Goal: Download file/media

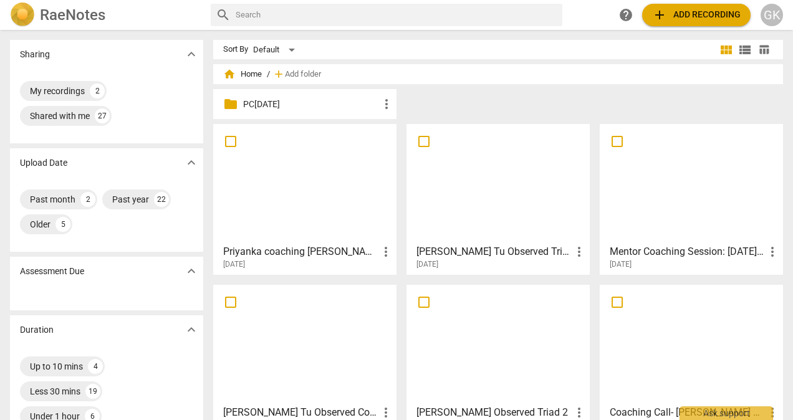
click at [759, 13] on div "help add Add recording GK" at bounding box center [699, 15] width 168 height 22
click at [776, 15] on div "GK" at bounding box center [771, 15] width 22 height 22
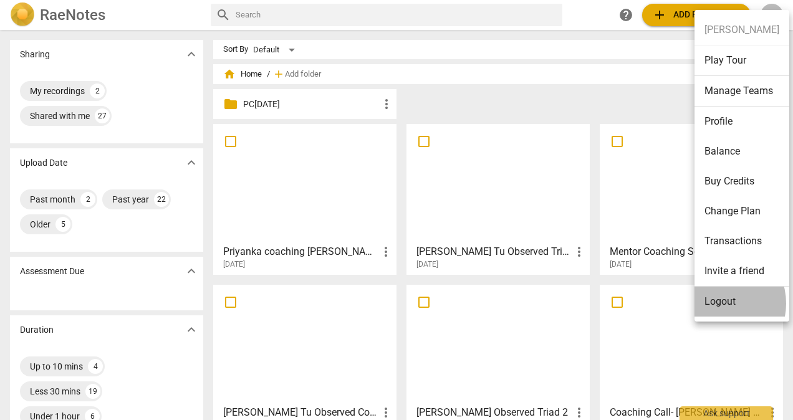
click at [718, 303] on li "Logout" at bounding box center [741, 302] width 95 height 30
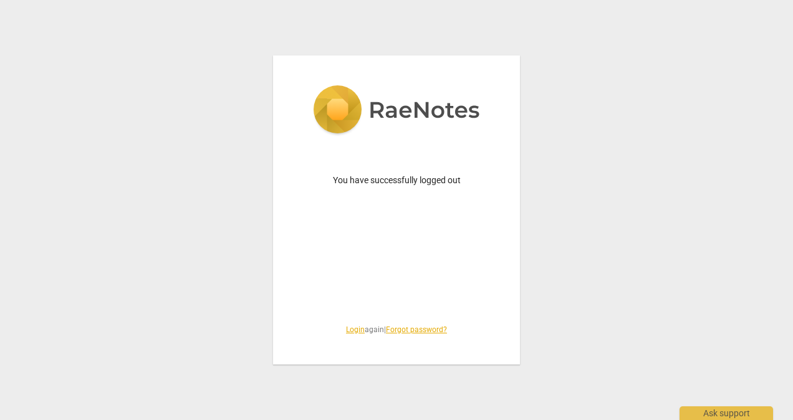
click at [348, 328] on link "Login" at bounding box center [355, 329] width 19 height 9
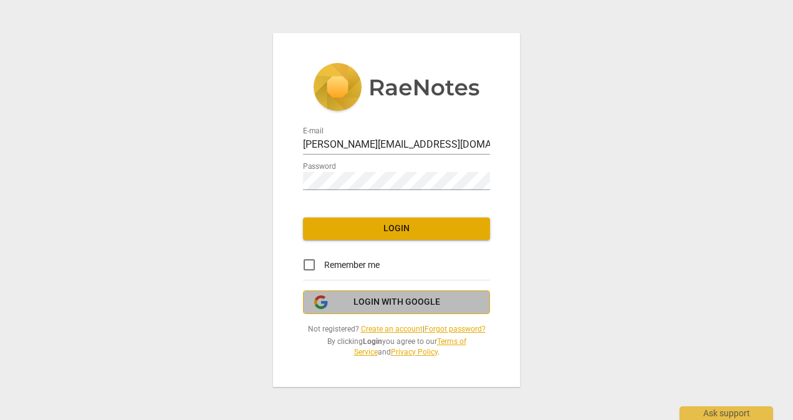
click at [416, 304] on span "Login with Google" at bounding box center [396, 302] width 87 height 12
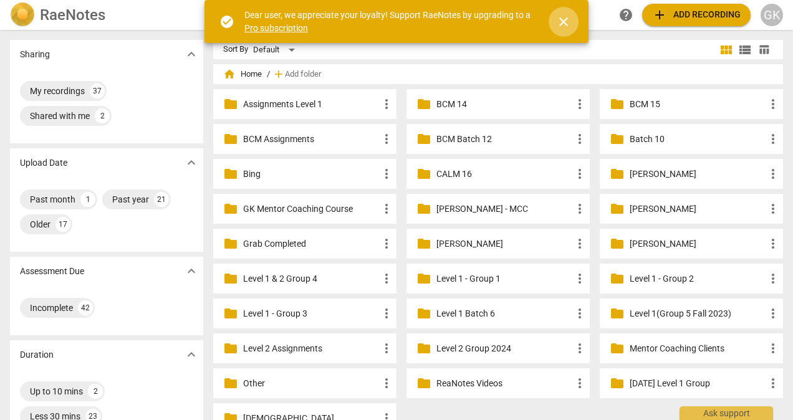
click at [568, 29] on span "close" at bounding box center [563, 21] width 15 height 15
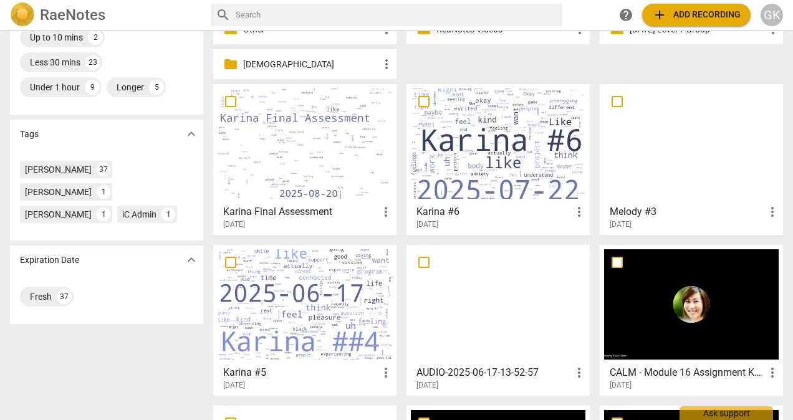
scroll to position [355, 0]
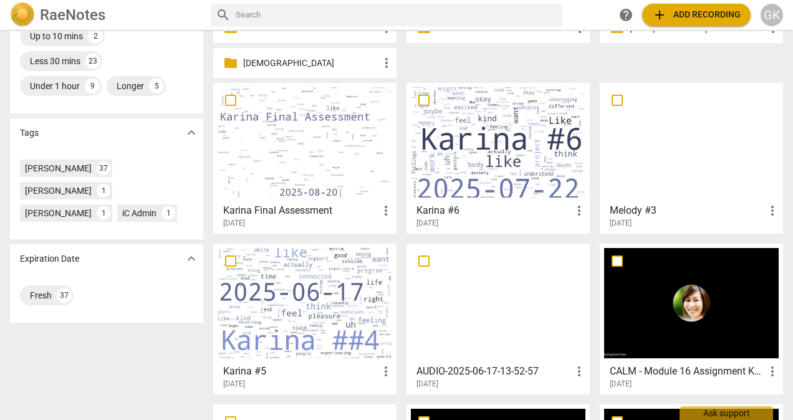
click at [298, 166] on div at bounding box center [305, 142] width 175 height 110
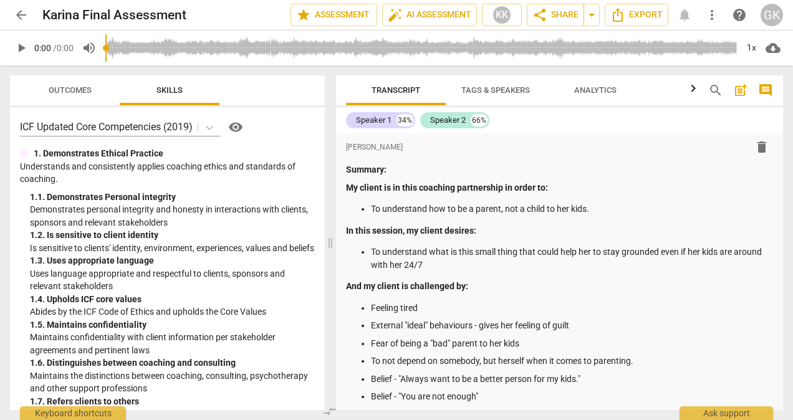
drag, startPoint x: 394, startPoint y: 245, endPoint x: 327, endPoint y: 233, distance: 67.7
click at [327, 233] on span at bounding box center [330, 242] width 7 height 355
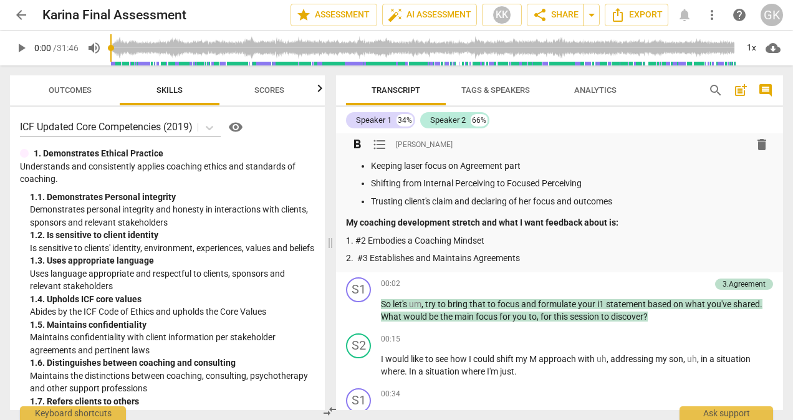
scroll to position [312, 0]
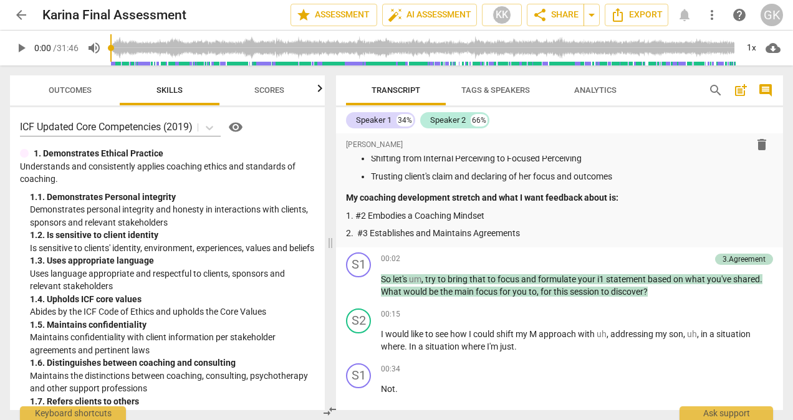
click at [19, 50] on span "play_arrow" at bounding box center [21, 48] width 15 height 15
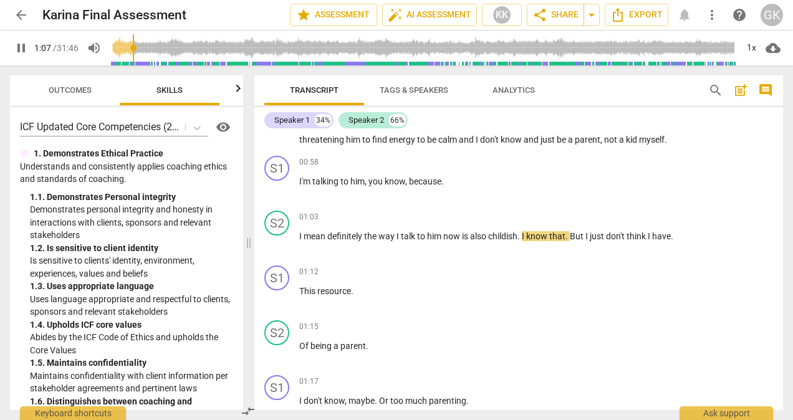
scroll to position [603, 0]
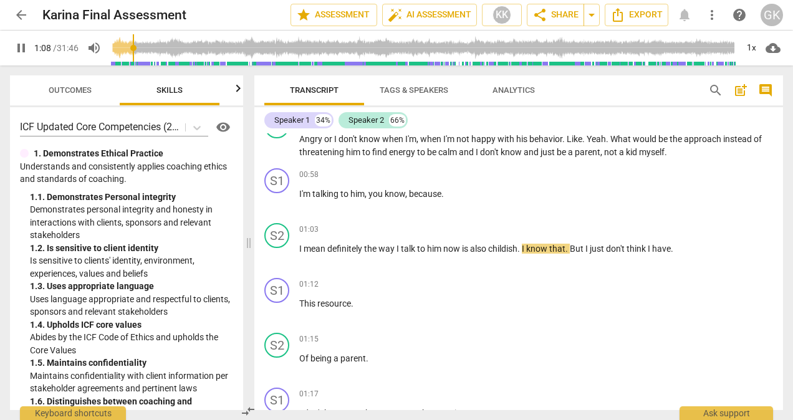
drag, startPoint x: 328, startPoint y: 244, endPoint x: 247, endPoint y: 247, distance: 81.7
click at [247, 247] on span at bounding box center [248, 242] width 7 height 355
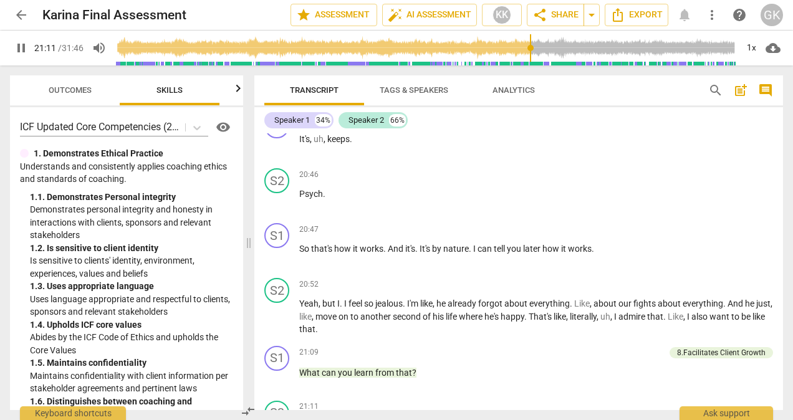
scroll to position [6449, 0]
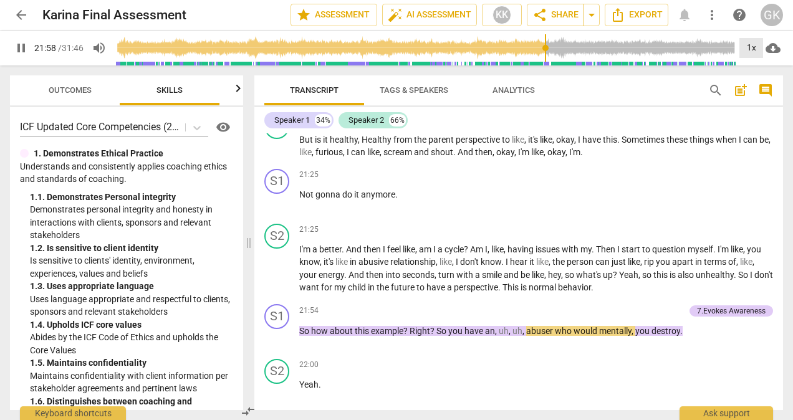
click at [749, 46] on div "1x" at bounding box center [751, 48] width 24 height 20
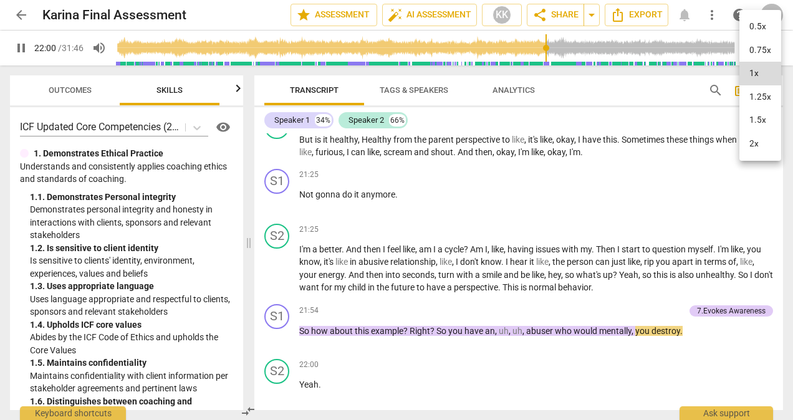
click at [758, 100] on li "1.25x" at bounding box center [760, 97] width 42 height 24
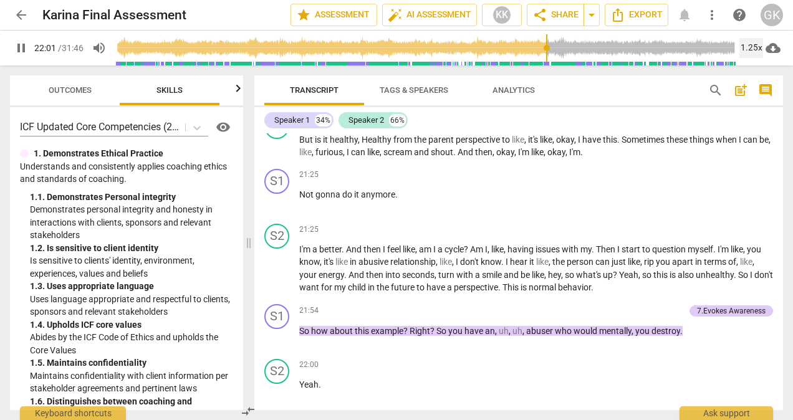
scroll to position [6750, 0]
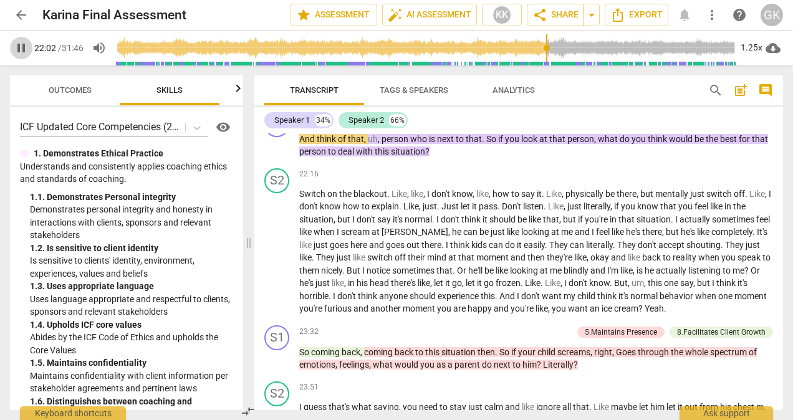
click at [21, 47] on span "pause" at bounding box center [21, 48] width 15 height 15
click at [21, 46] on span "play_arrow" at bounding box center [21, 48] width 15 height 15
click at [22, 52] on span "pause" at bounding box center [21, 48] width 15 height 15
click at [21, 50] on span "play_arrow" at bounding box center [21, 48] width 15 height 15
click at [644, 7] on span "Export" at bounding box center [636, 14] width 52 height 15
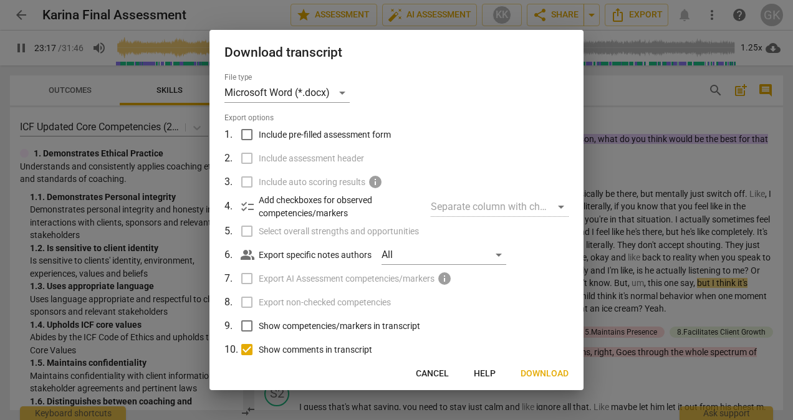
click at [534, 375] on span "Download" at bounding box center [544, 374] width 48 height 12
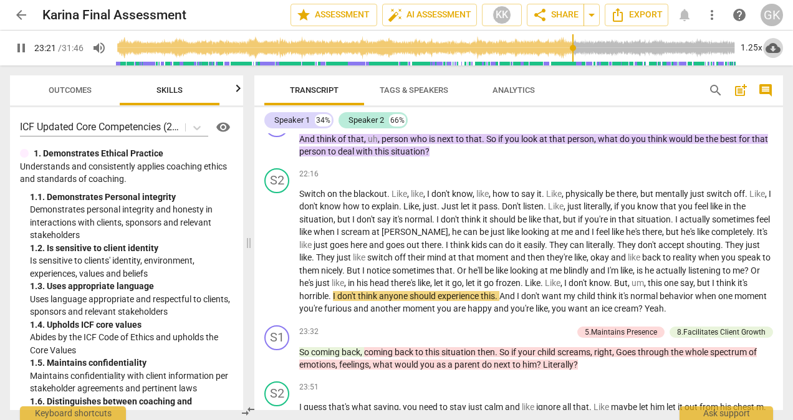
click at [779, 47] on span "cloud_download" at bounding box center [772, 48] width 15 height 15
click at [726, 49] on li "Download audio" at bounding box center [737, 48] width 92 height 30
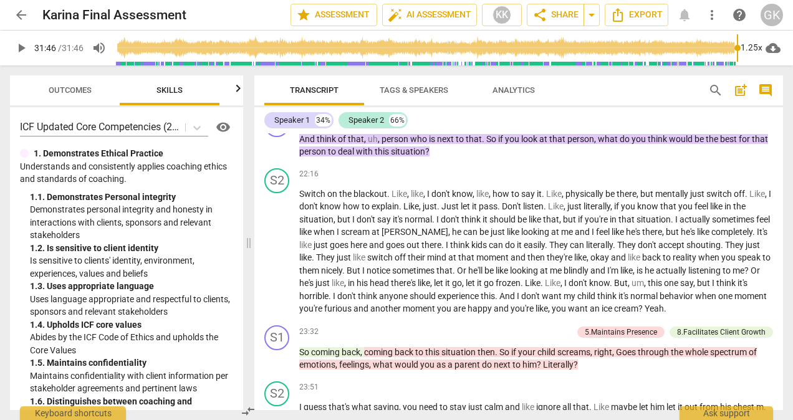
type input "1906"
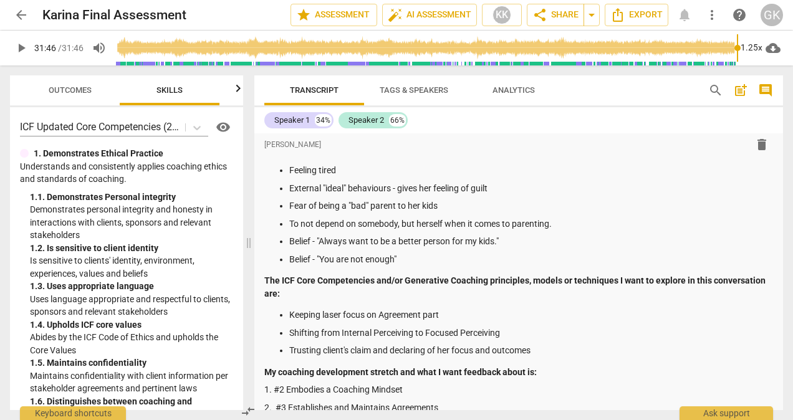
scroll to position [374, 0]
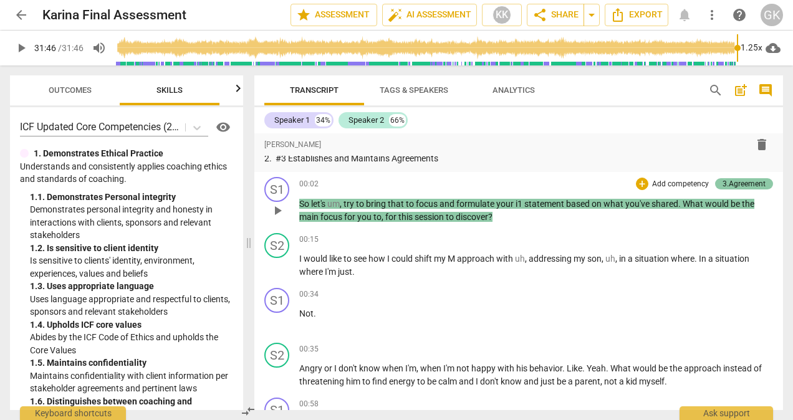
click at [726, 183] on div "3.Agreement" at bounding box center [743, 183] width 43 height 11
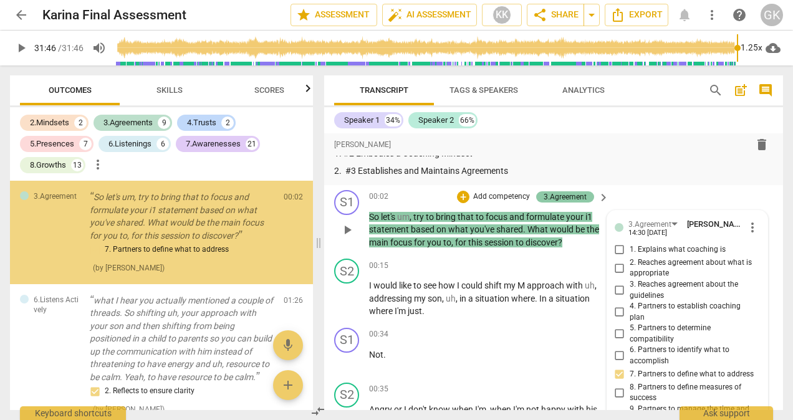
scroll to position [547, 0]
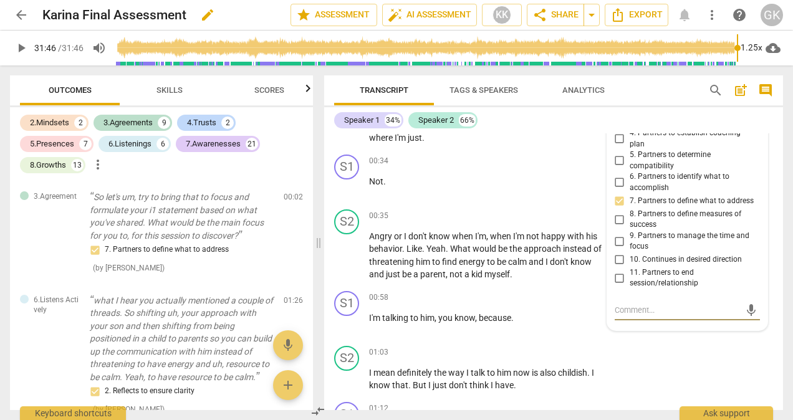
click at [260, 17] on div "Karina Final Assessment edit" at bounding box center [161, 15] width 238 height 22
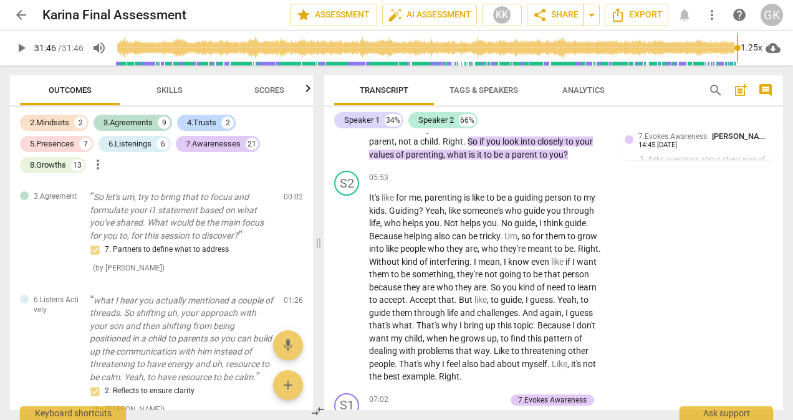
scroll to position [3117, 0]
